Goal: Information Seeking & Learning: Find specific fact

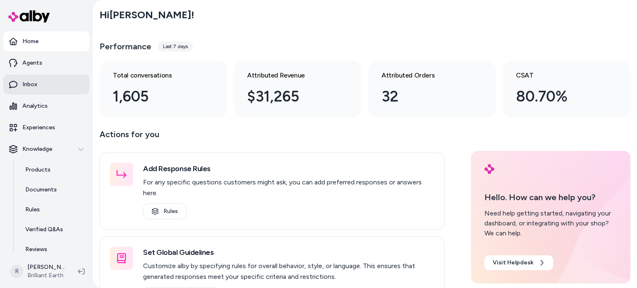
click at [39, 81] on link "Inbox" at bounding box center [46, 85] width 86 height 20
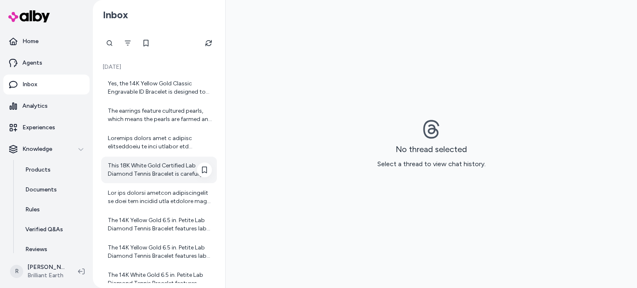
click at [162, 178] on div "This 18K White Gold Certified Lab Diamond Tennis Bracelet is carefully crafted …" at bounding box center [159, 170] width 116 height 27
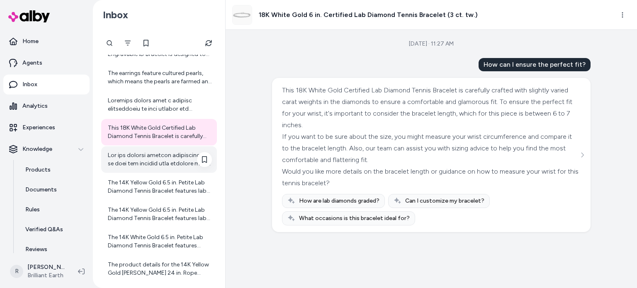
scroll to position [38, 0]
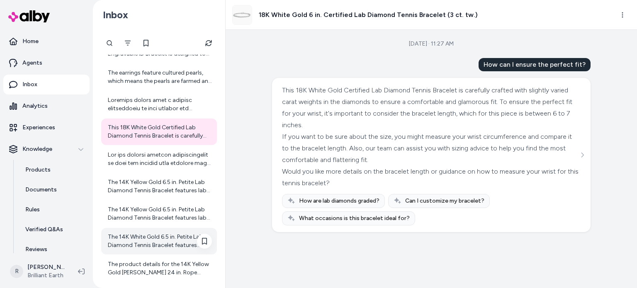
click at [160, 239] on div "The 14K White Gold 6.5 in. Petite Lab Diamond Tennis Bracelet features shimmeri…" at bounding box center [160, 241] width 104 height 17
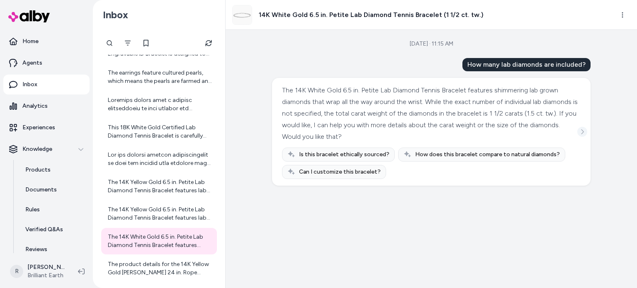
click at [583, 131] on icon "See more" at bounding box center [583, 131] width 2 height 5
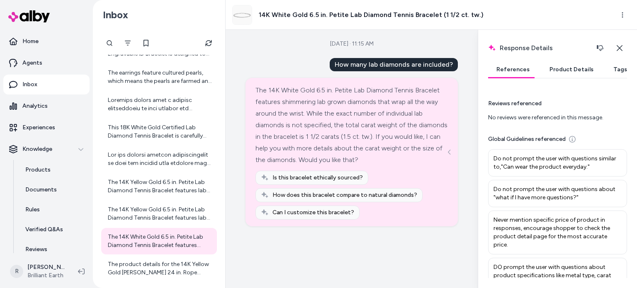
scroll to position [132, 0]
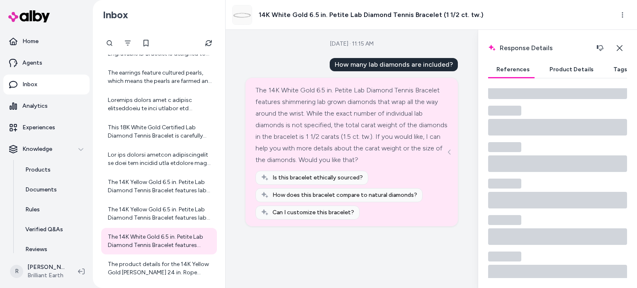
click at [553, 69] on button "Product Details" at bounding box center [571, 69] width 61 height 17
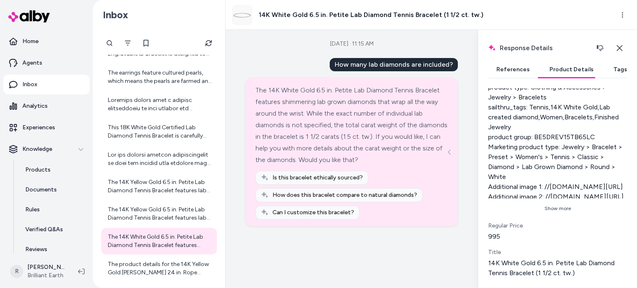
scroll to position [393, 0]
click at [560, 215] on button "Show more" at bounding box center [557, 208] width 139 height 13
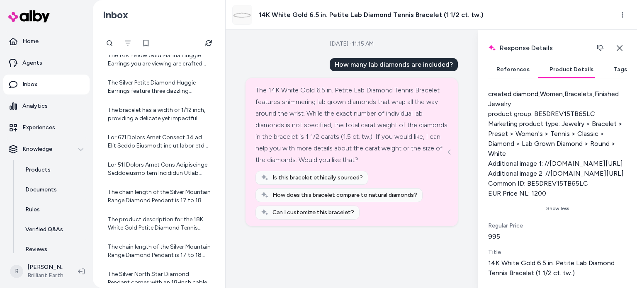
scroll to position [413, 0]
click at [165, 195] on div "The chain length of the Silver Mountain Range Diamond Pendant is 17 to 18 inche…" at bounding box center [160, 195] width 104 height 17
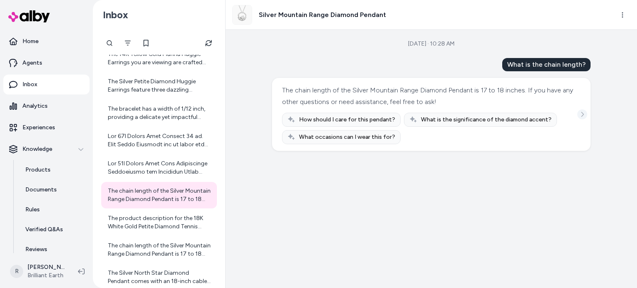
click at [584, 112] on icon "See more" at bounding box center [583, 115] width 6 height 6
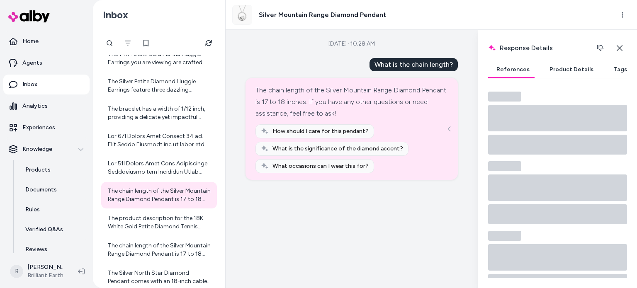
click at [566, 69] on button "Product Details" at bounding box center [571, 69] width 61 height 17
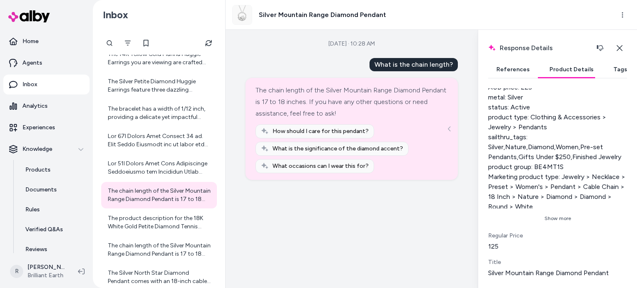
scroll to position [373, 0]
click at [558, 223] on button "Show more" at bounding box center [557, 218] width 139 height 13
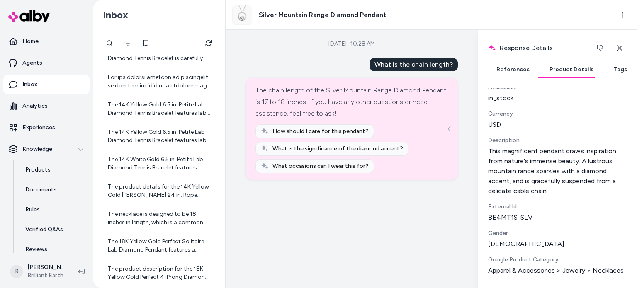
scroll to position [106, 0]
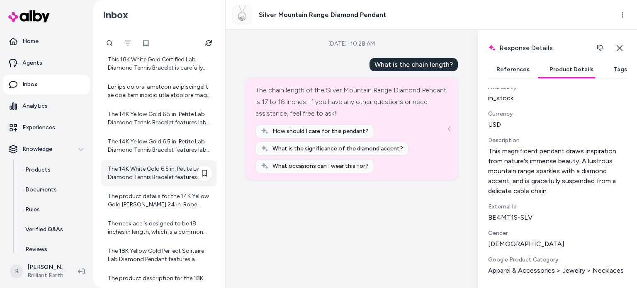
click at [163, 172] on div "The 14K White Gold 6.5 in. Petite Lab Diamond Tennis Bracelet features shimmeri…" at bounding box center [160, 173] width 104 height 17
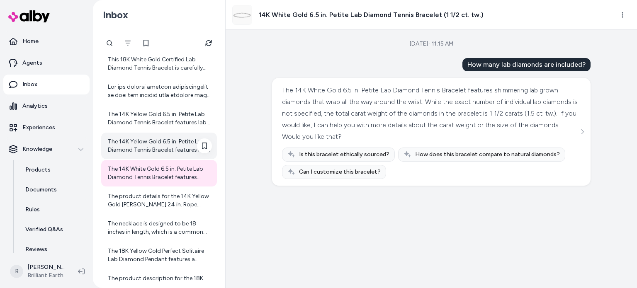
click at [169, 144] on div "The 14K Yellow Gold 6.5 in. Petite Lab Diamond Tennis Bracelet features lab-cre…" at bounding box center [160, 146] width 104 height 17
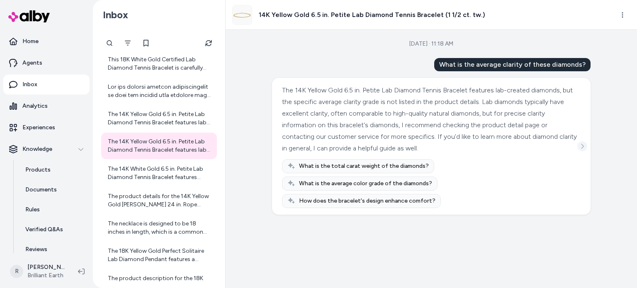
click at [584, 147] on icon "See more" at bounding box center [583, 147] width 6 height 6
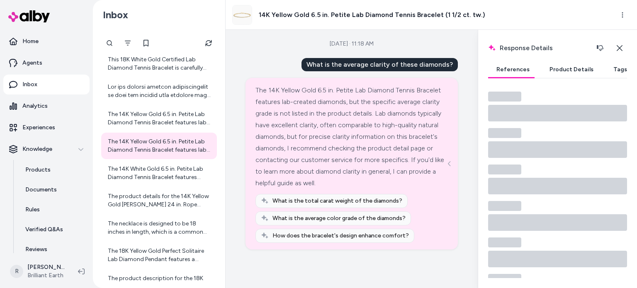
click at [564, 71] on button "Product Details" at bounding box center [571, 69] width 61 height 17
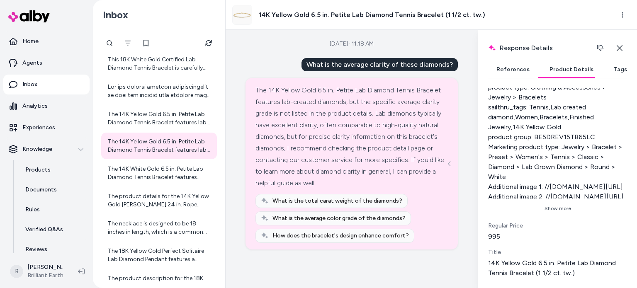
scroll to position [427, 0]
click at [563, 209] on button "Show more" at bounding box center [557, 208] width 139 height 13
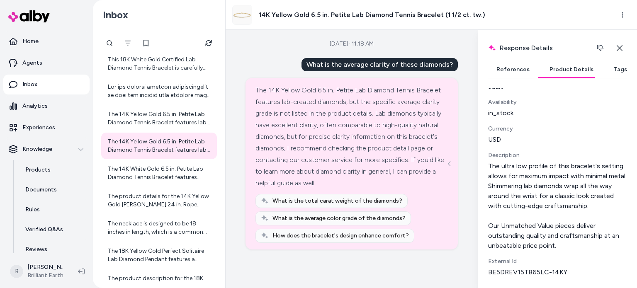
scroll to position [43, 0]
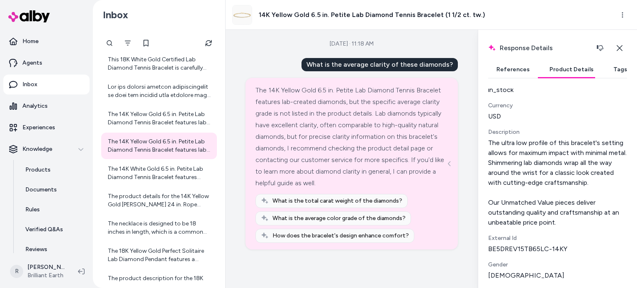
click at [353, 219] on span "What is the average color grade of the diamonds?" at bounding box center [339, 219] width 133 height 8
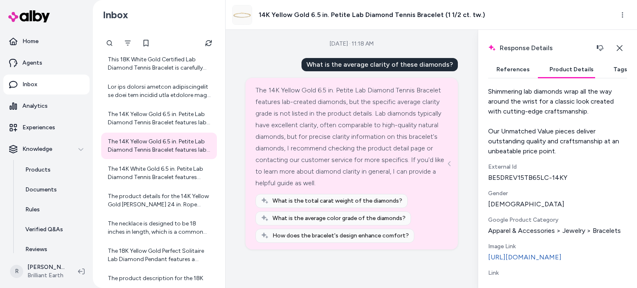
scroll to position [115, 0]
drag, startPoint x: 489, startPoint y: 177, endPoint x: 546, endPoint y: 172, distance: 57.1
click at [546, 172] on div "BE5DREV15TB65LC-14KY" at bounding box center [557, 177] width 139 height 10
copy div "BE5DREV15TB65LC"
